Goal: Task Accomplishment & Management: Manage account settings

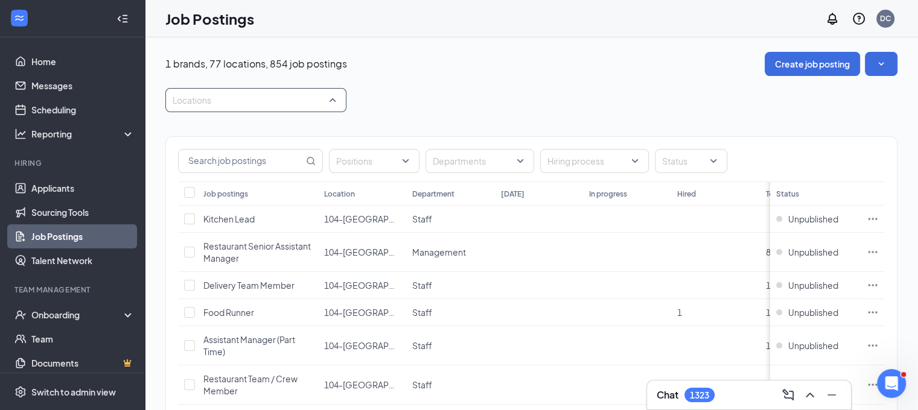
click at [206, 101] on div at bounding box center [249, 100] width 163 height 19
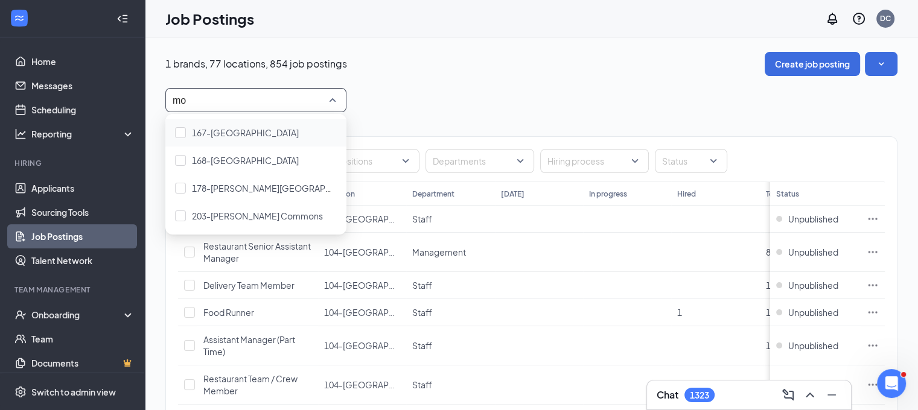
type input "mon"
click at [228, 160] on span "168-[GEOGRAPHIC_DATA]" at bounding box center [245, 160] width 107 height 11
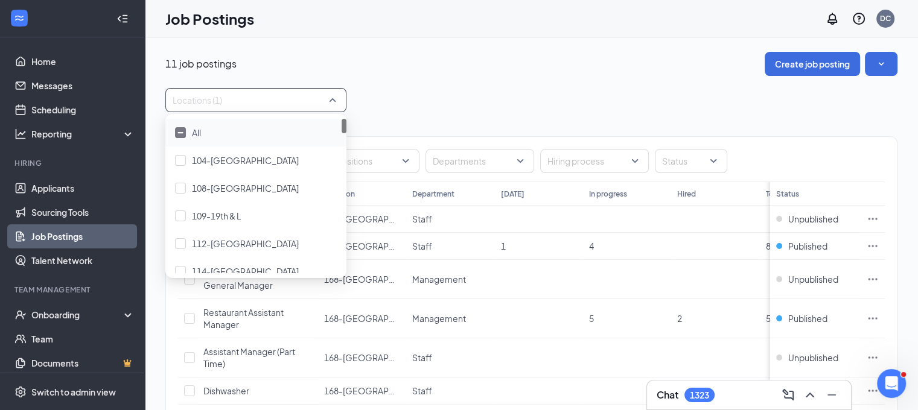
click at [380, 86] on div "11 job postings Create job posting Locations (1) Positions Departments Hiring p…" at bounding box center [531, 341] width 732 height 578
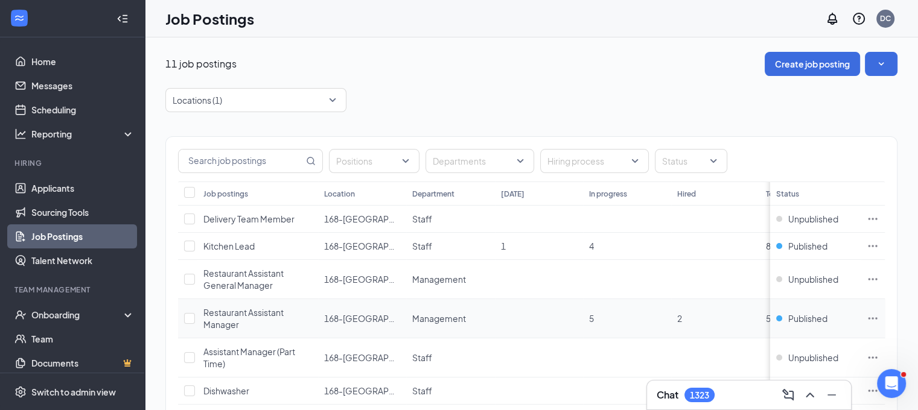
click at [879, 320] on icon "Ellipses" at bounding box center [873, 319] width 12 height 12
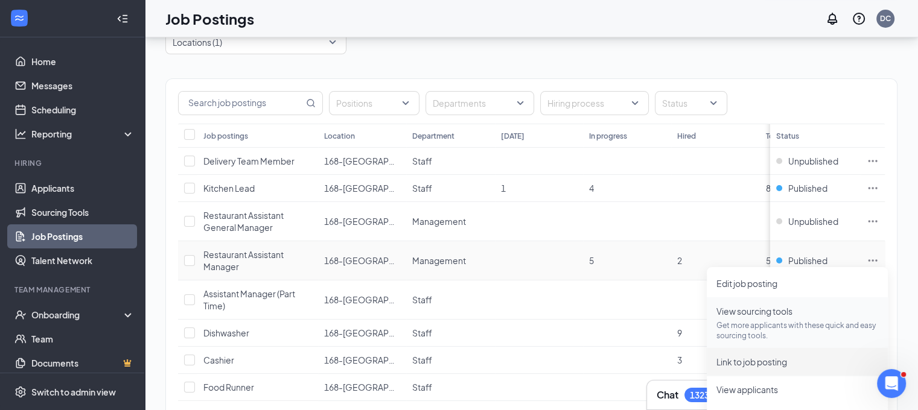
scroll to position [72, 0]
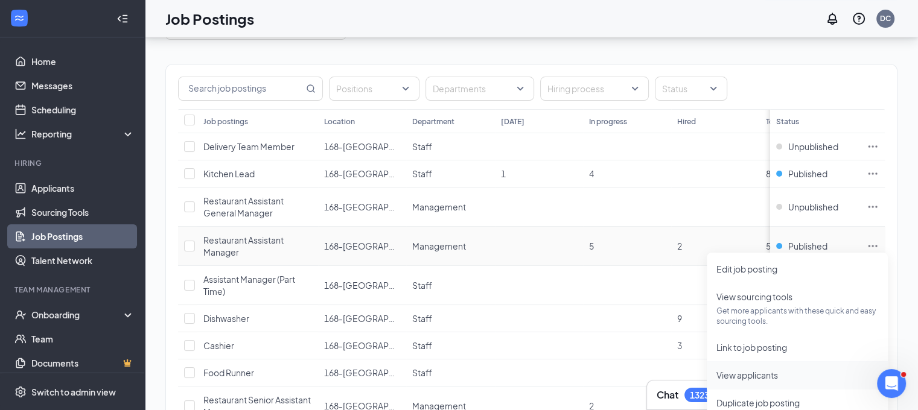
click at [761, 377] on span "View applicants" at bounding box center [748, 375] width 62 height 11
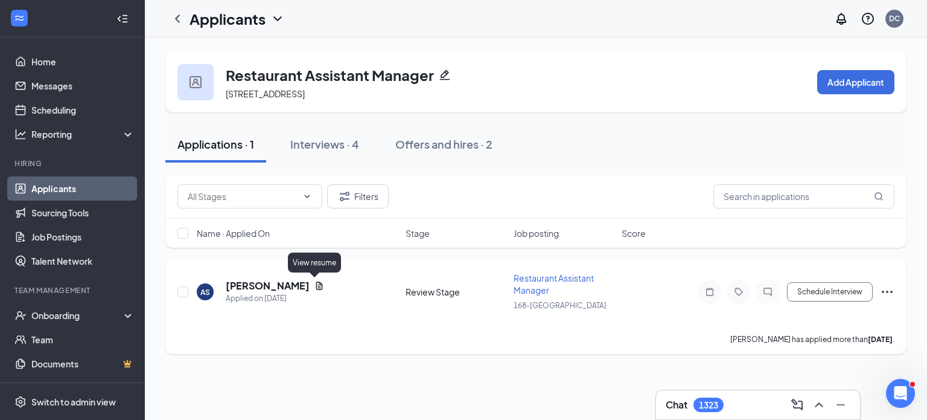
click at [315, 283] on icon "Document" at bounding box center [320, 286] width 10 height 10
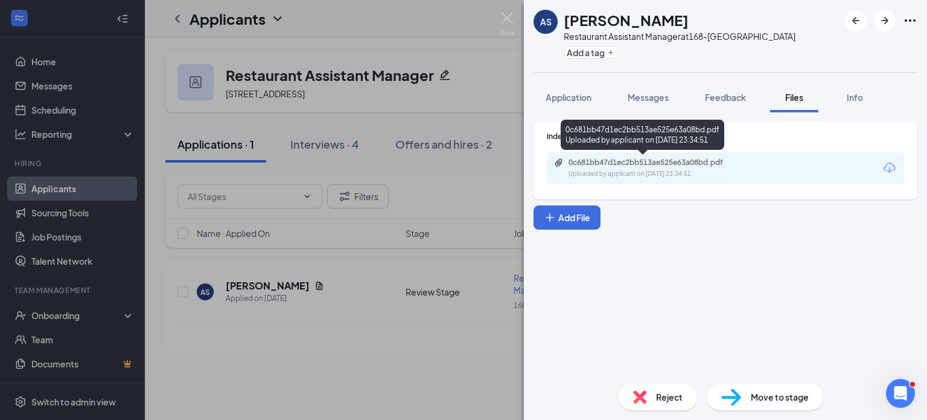
click at [616, 166] on div "0c681bb47d1ec2bb513ae525e63a08bd.pdf" at bounding box center [653, 163] width 169 height 10
